Goal: Use online tool/utility: Utilize a website feature to perform a specific function

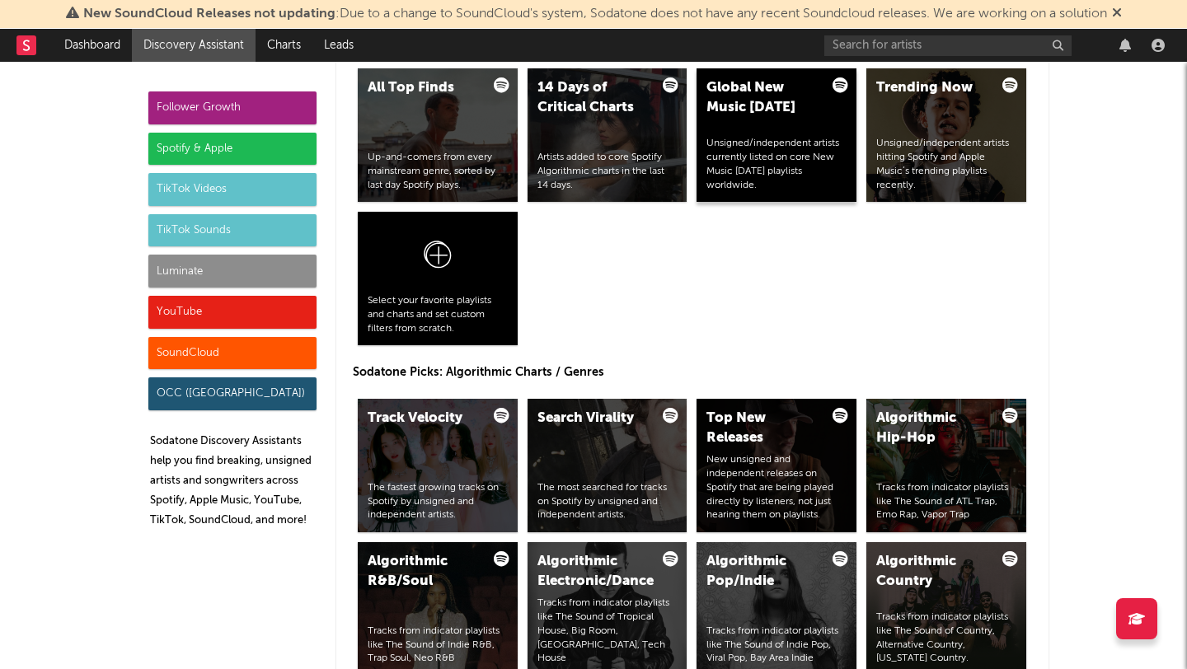
scroll to position [1797, 0]
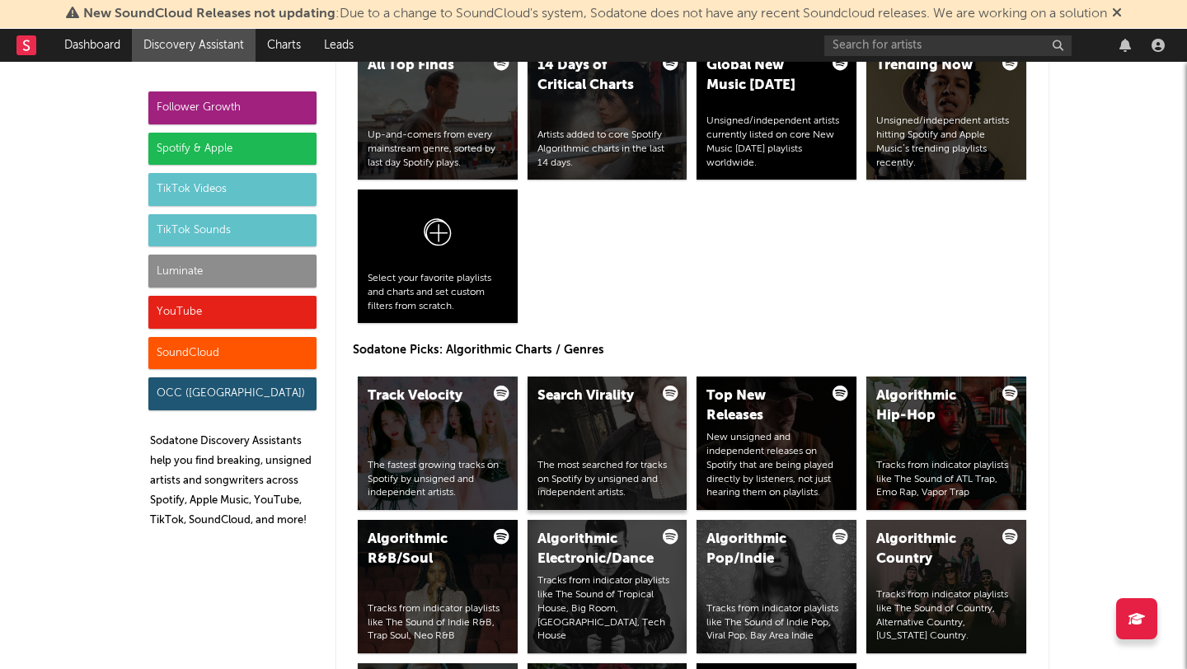
click at [608, 436] on div "Search Virality The most searched for tracks on Spotify by unsigned and indepen…" at bounding box center [608, 444] width 160 height 134
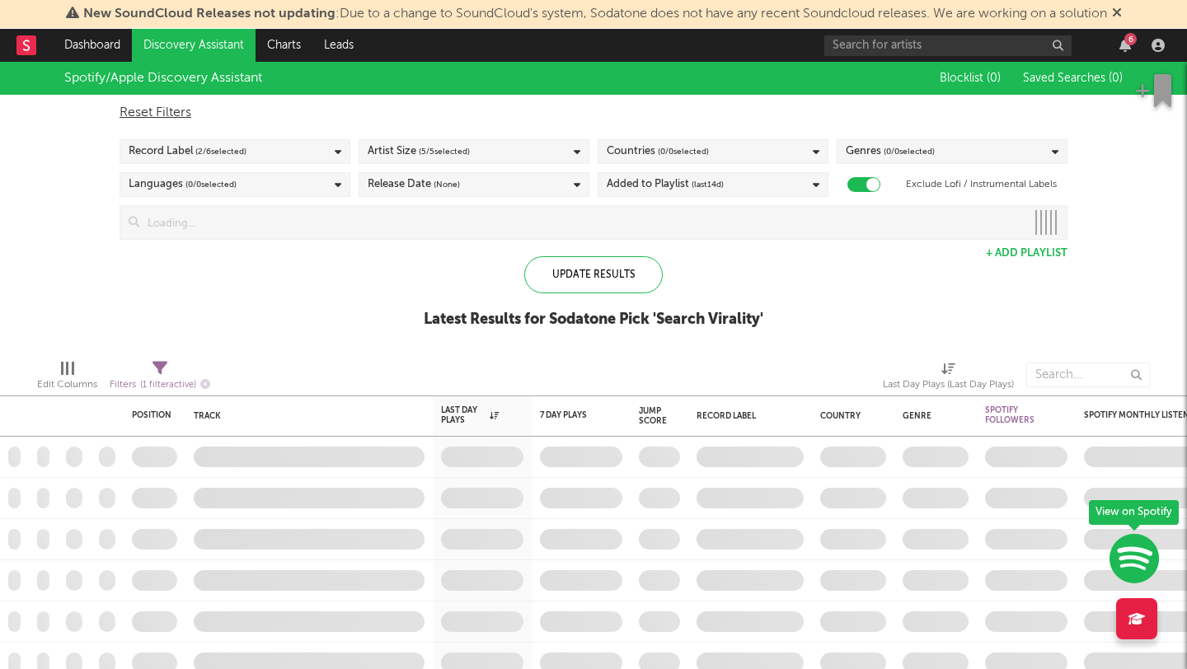
checkbox input "true"
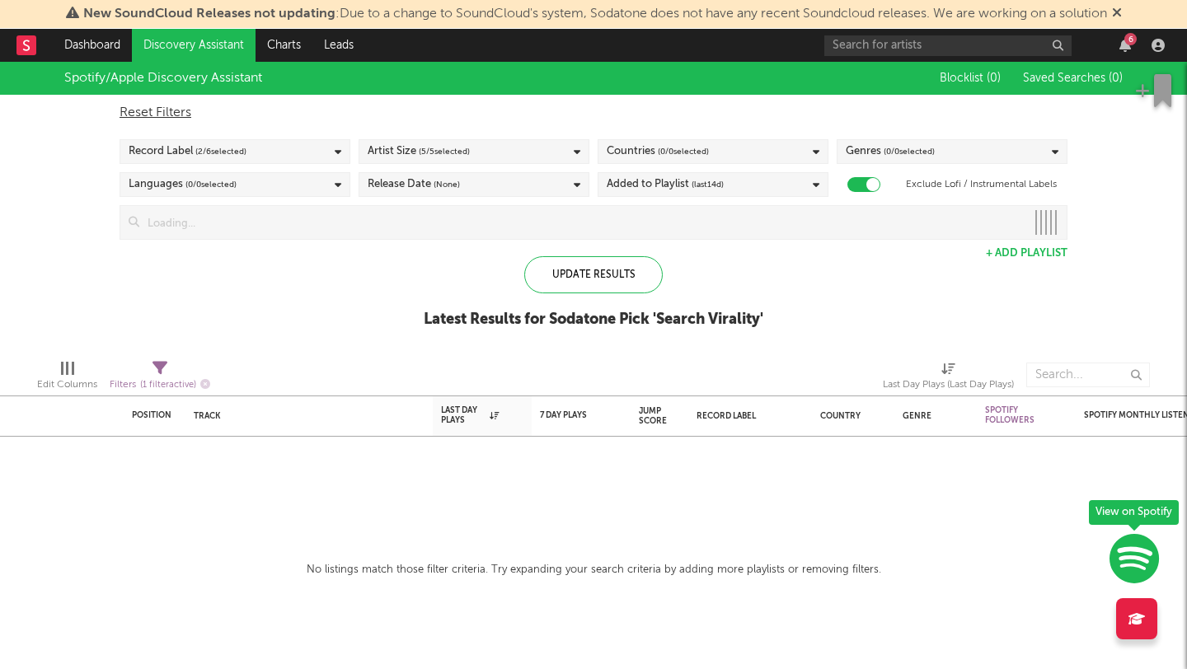
click at [318, 143] on div "Record Label ( 2 / 6 selected)" at bounding box center [235, 151] width 231 height 25
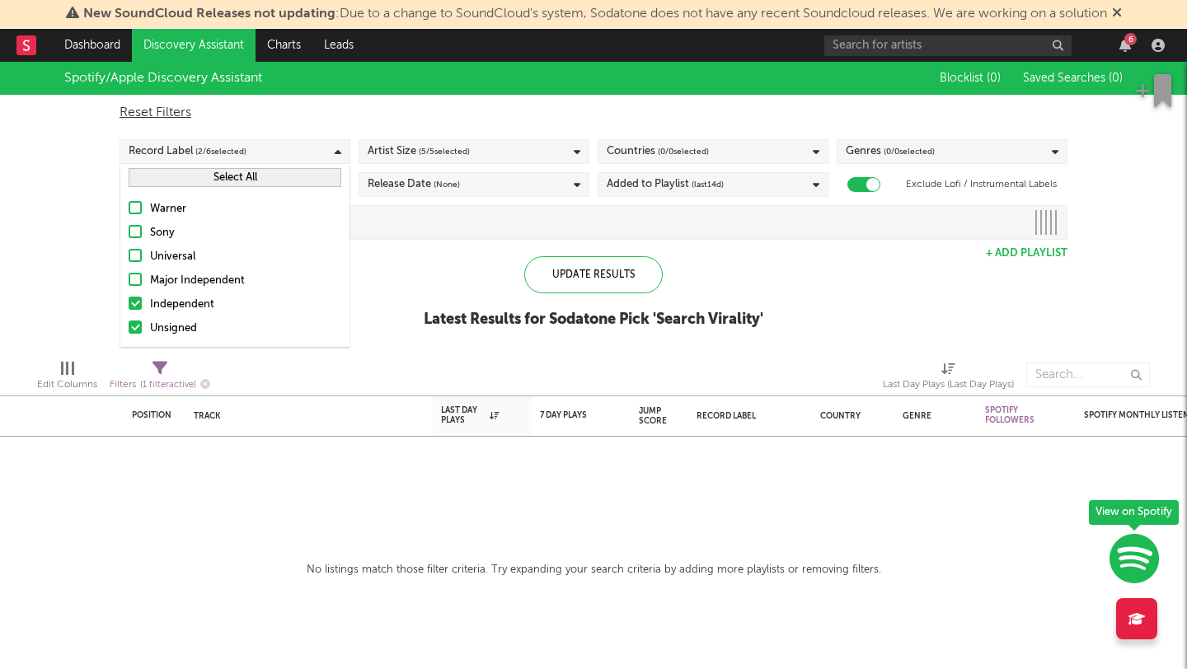
click at [381, 275] on div "Spotify/Apple Discovery Assistant Blocklist ( 0 ) Saved Searches ( 0 ) Reset Fi…" at bounding box center [593, 204] width 1187 height 284
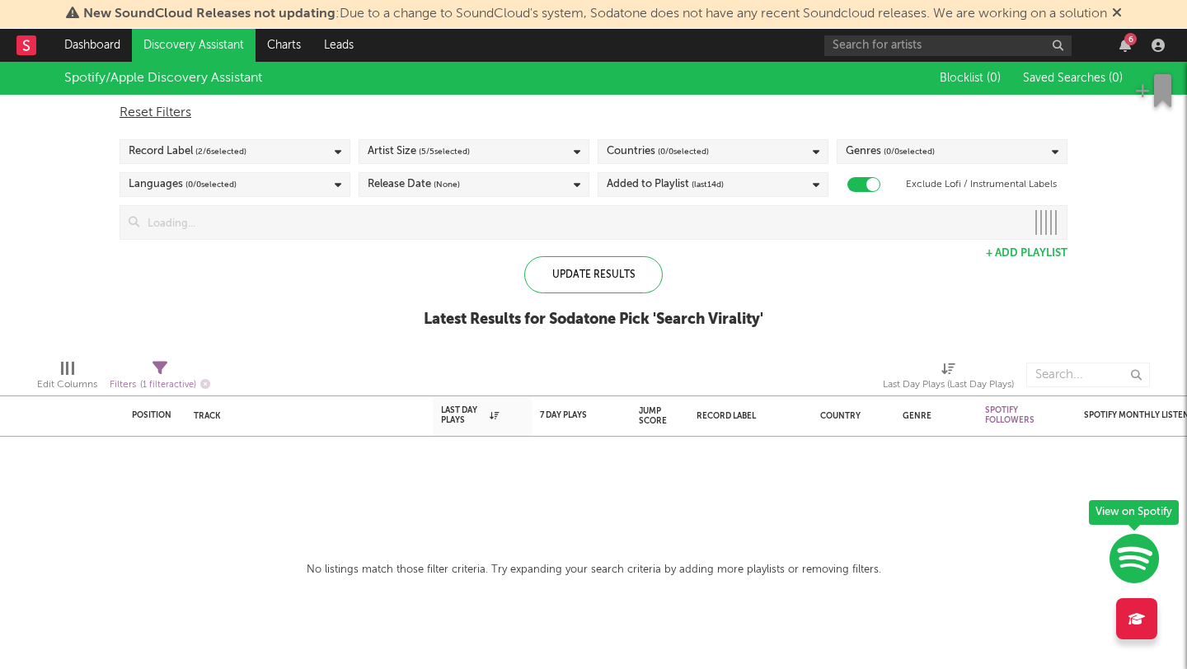
click at [491, 152] on div "Artist Size ( 5 / 5 selected)" at bounding box center [474, 151] width 231 height 25
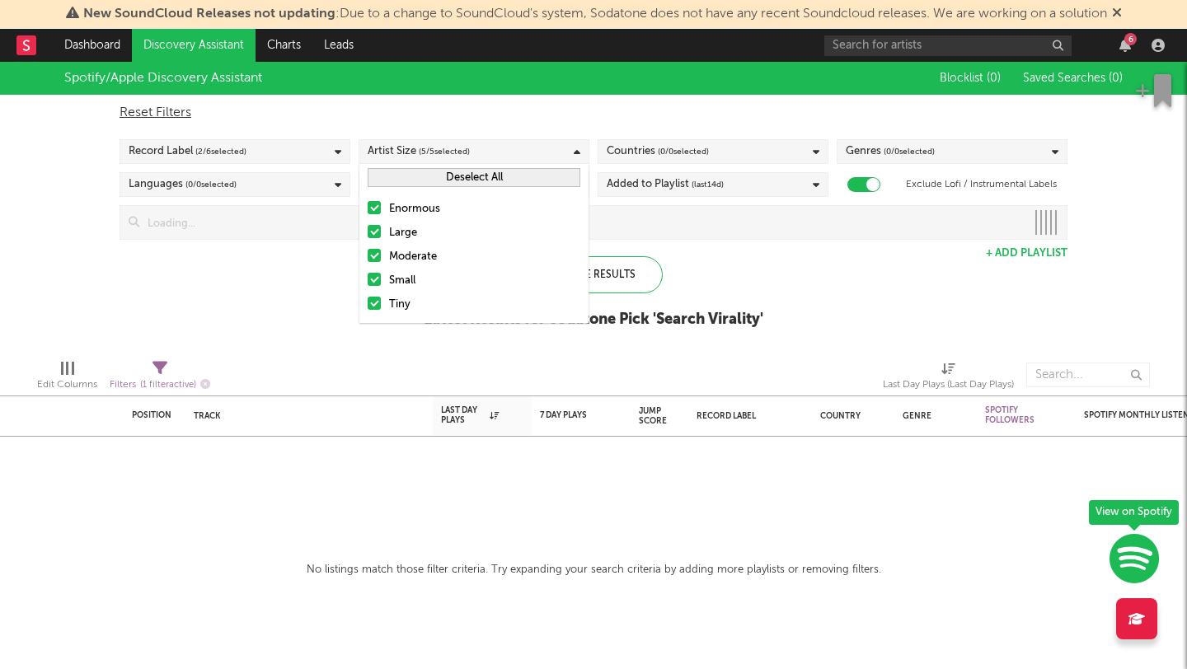
click at [285, 265] on div "Spotify/Apple Discovery Assistant Blocklist ( 0 ) Saved Searches ( 0 ) Reset Fi…" at bounding box center [593, 204] width 1187 height 284
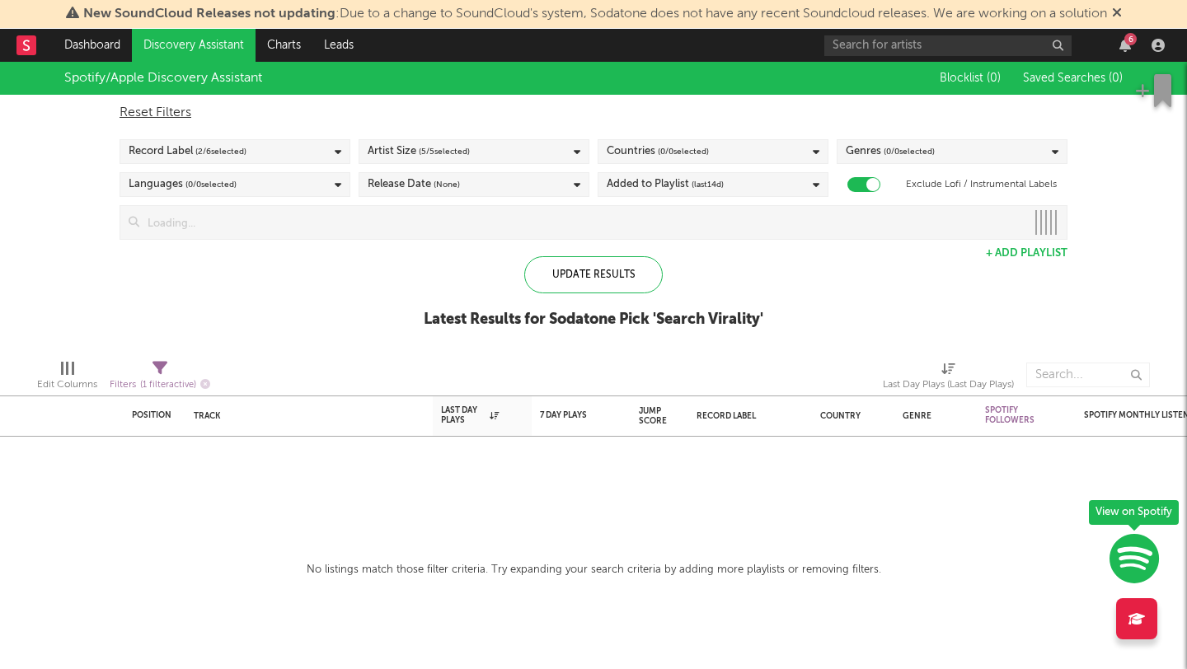
click at [755, 148] on div "Countries ( 0 / 0 selected)" at bounding box center [713, 151] width 231 height 25
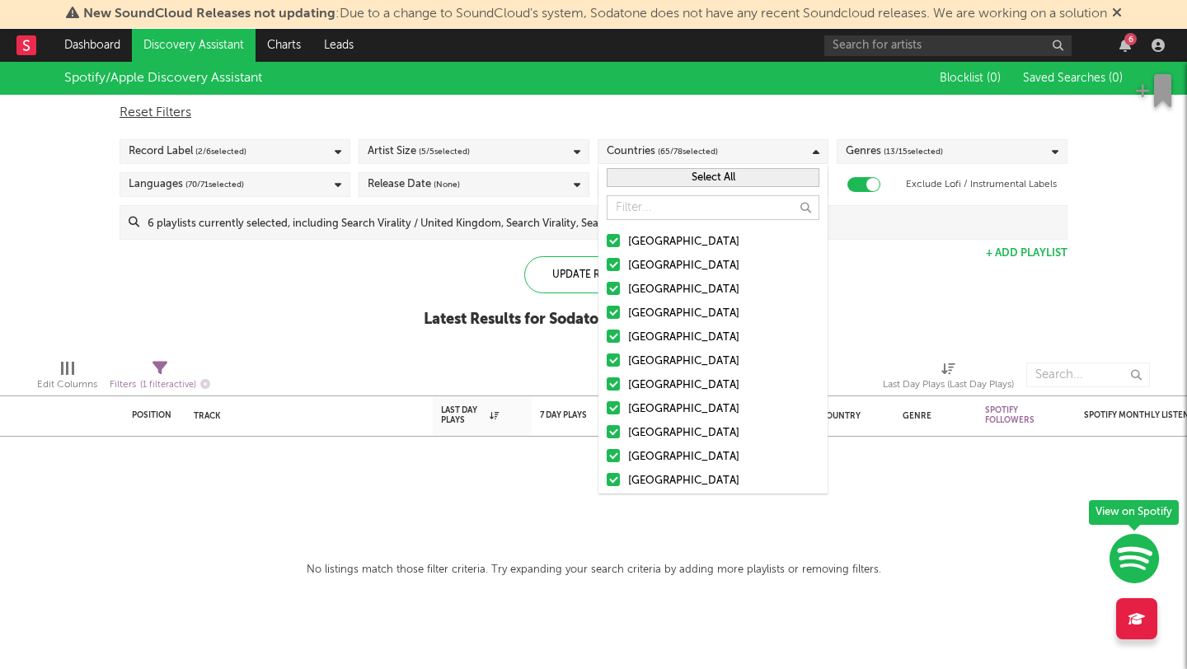
click at [694, 244] on div "[GEOGRAPHIC_DATA]" at bounding box center [723, 242] width 191 height 20
click at [607, 244] on input "[GEOGRAPHIC_DATA]" at bounding box center [607, 242] width 0 height 20
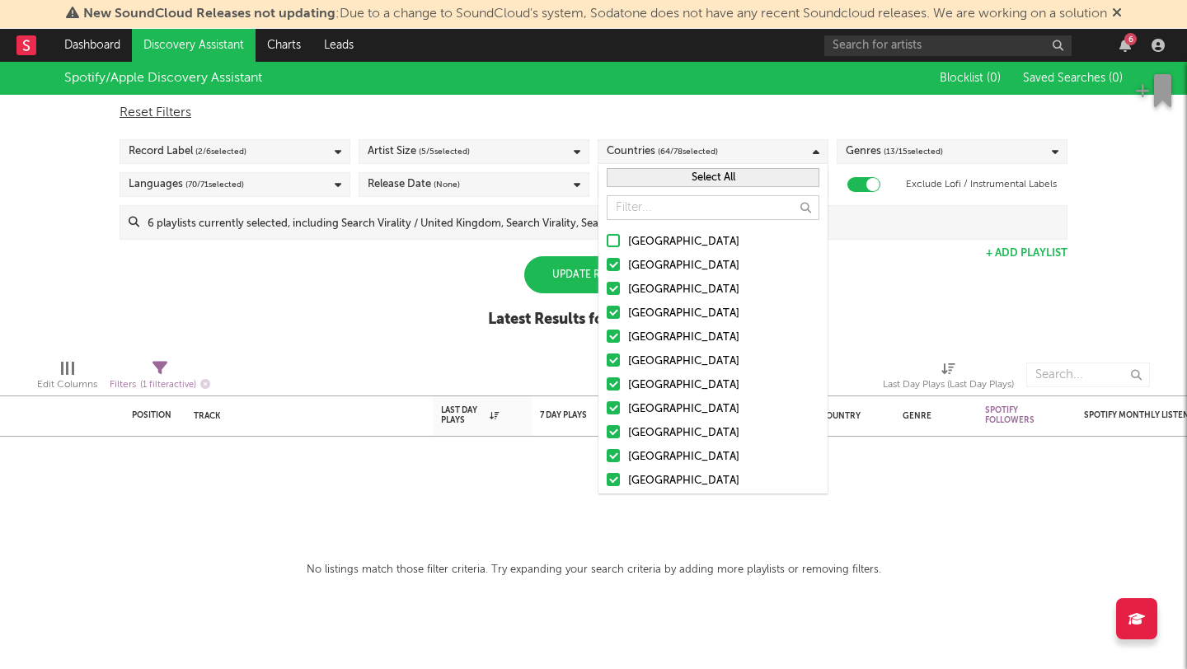
click at [694, 244] on div "[GEOGRAPHIC_DATA]" at bounding box center [723, 242] width 191 height 20
click at [607, 244] on input "[GEOGRAPHIC_DATA]" at bounding box center [607, 242] width 0 height 20
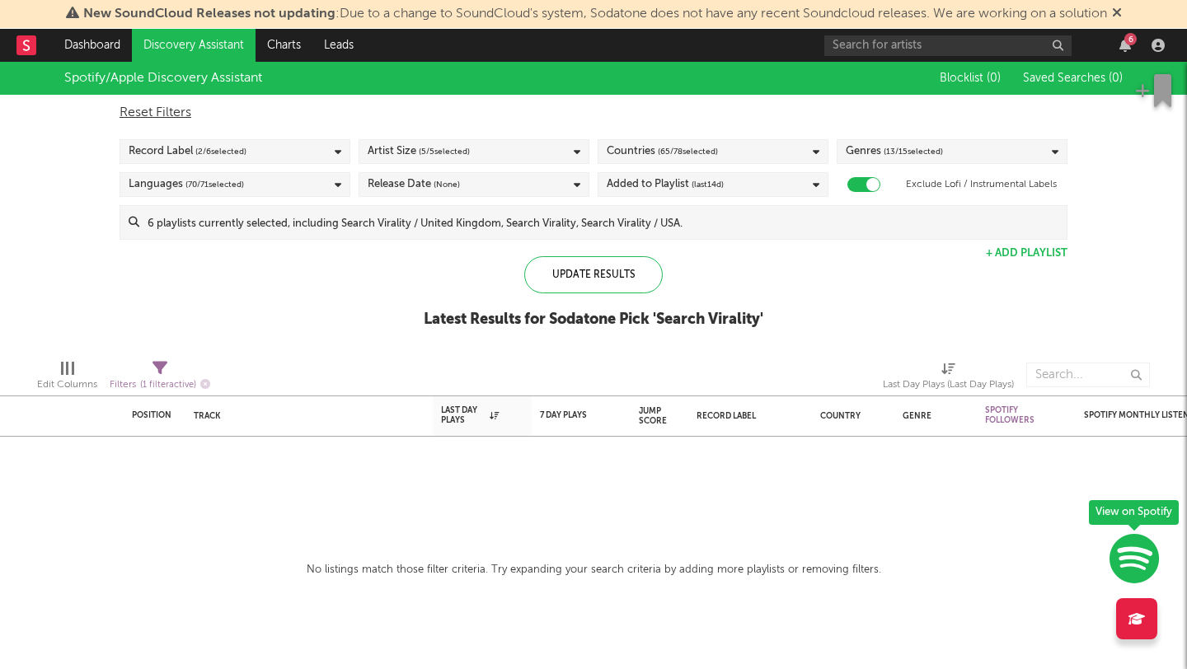
click at [885, 277] on div "Spotify/Apple Discovery Assistant Blocklist ( 0 ) Saved Searches ( 0 ) Reset Fi…" at bounding box center [593, 204] width 1187 height 284
click at [503, 181] on div "Release Date (None)" at bounding box center [474, 184] width 231 height 25
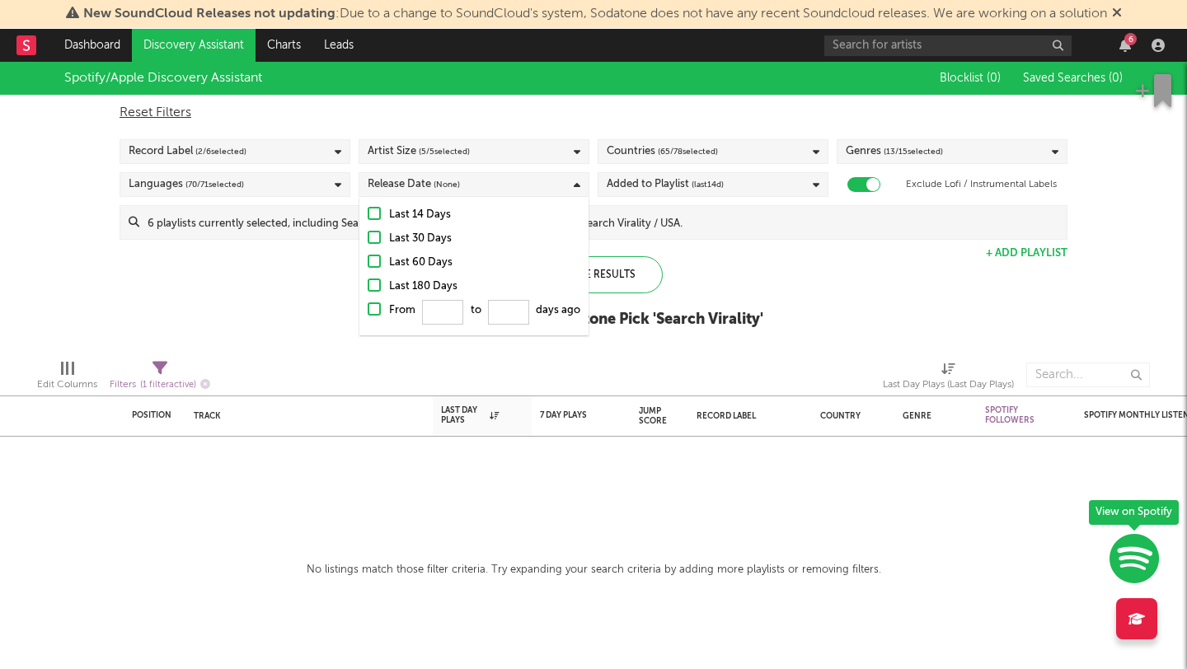
click at [414, 286] on div "Last 180 Days" at bounding box center [484, 287] width 191 height 20
click at [368, 286] on input "Last 180 Days" at bounding box center [368, 287] width 0 height 20
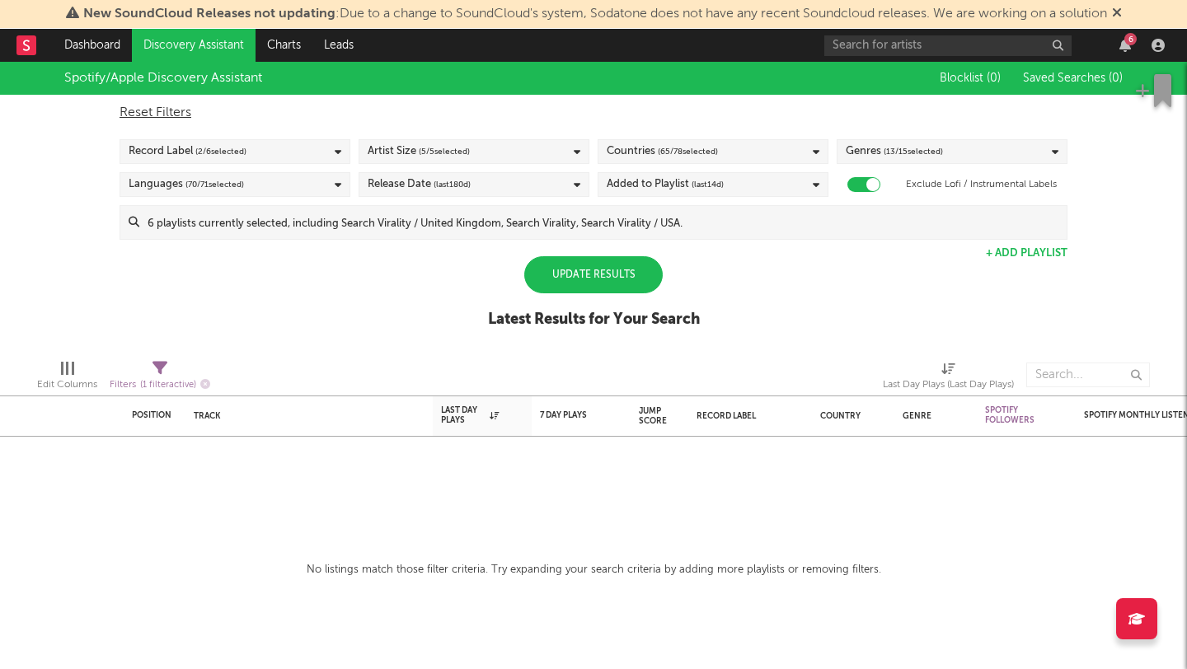
click at [755, 308] on div "Spotify/Apple Discovery Assistant Blocklist ( 0 ) Saved Searches ( 0 ) Reset Fi…" at bounding box center [593, 204] width 1187 height 284
click at [554, 265] on div "Update Results" at bounding box center [593, 274] width 138 height 37
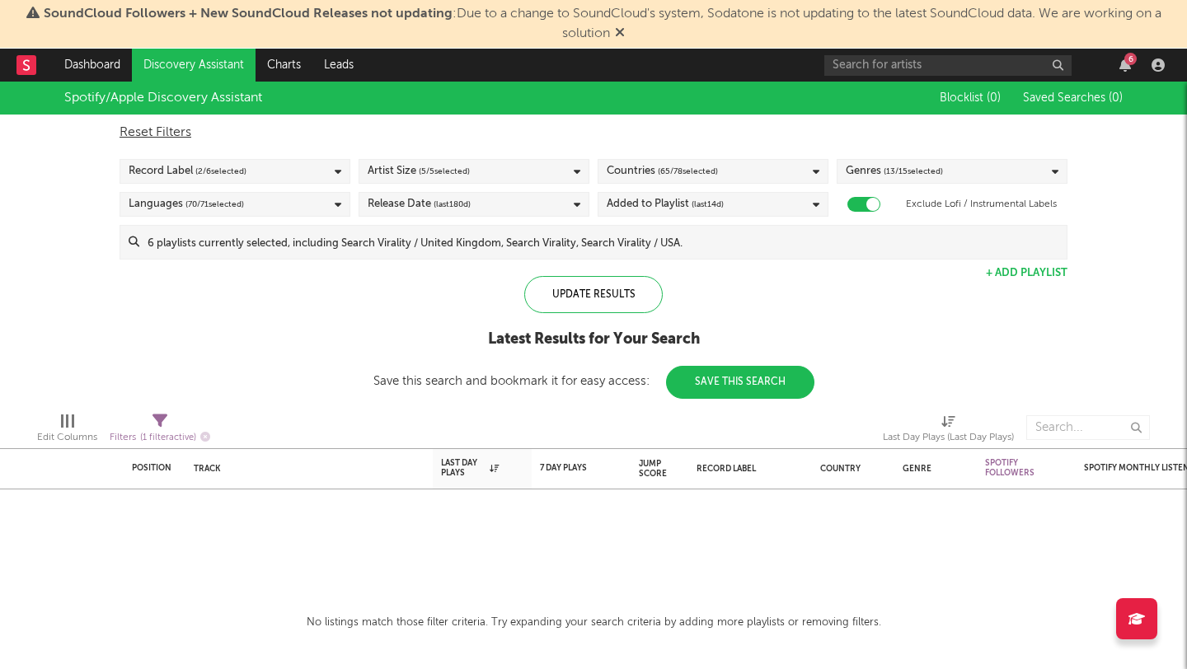
click at [721, 176] on div "Countries ( 65 / 78 selected)" at bounding box center [713, 171] width 231 height 25
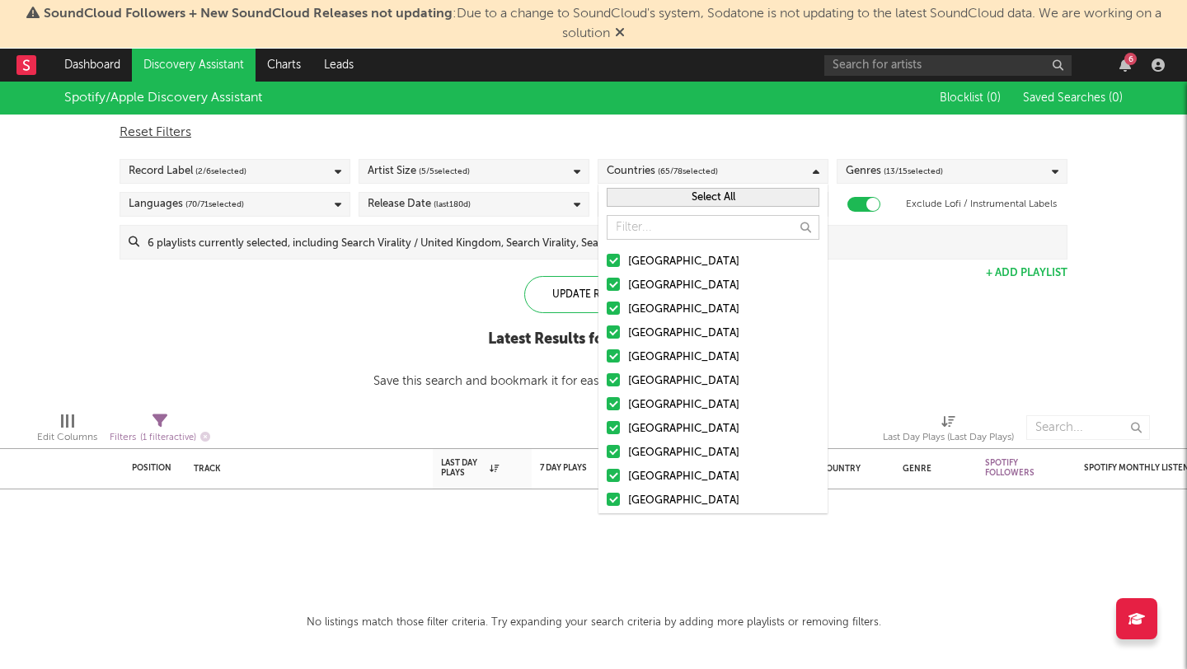
click at [866, 306] on div "Spotify/Apple Discovery Assistant Blocklist ( 0 ) Saved Searches ( 0 ) Reset Fi…" at bounding box center [593, 240] width 1187 height 317
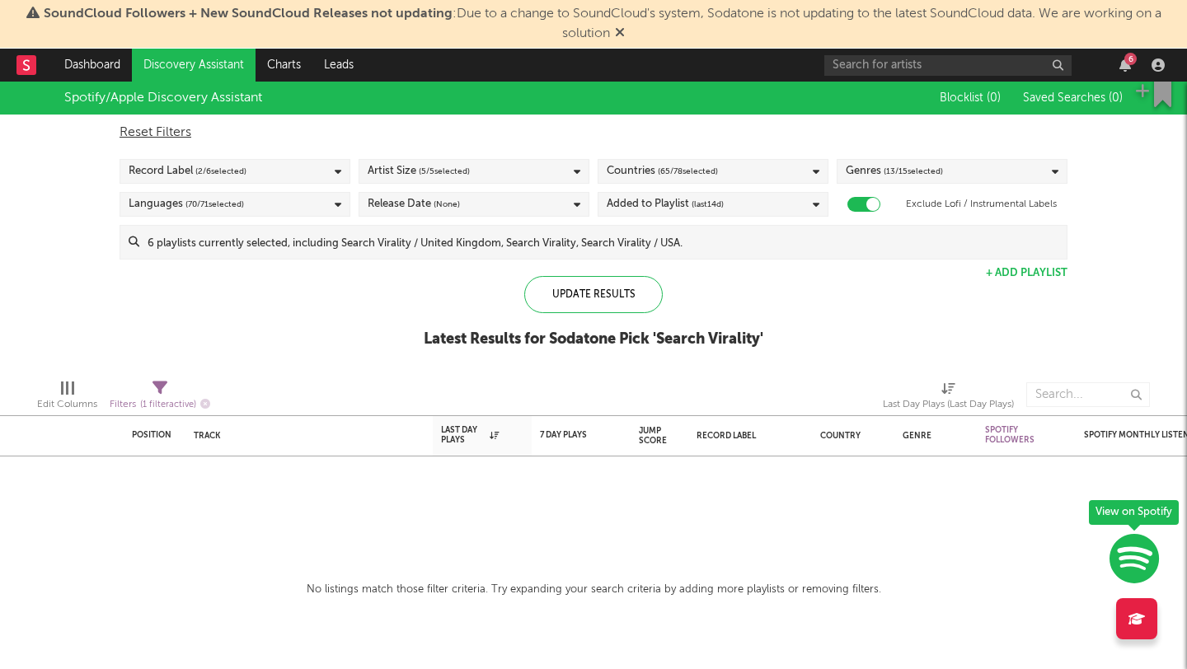
click at [189, 67] on link "Discovery Assistant" at bounding box center [194, 65] width 124 height 33
